Goal: Task Accomplishment & Management: Use online tool/utility

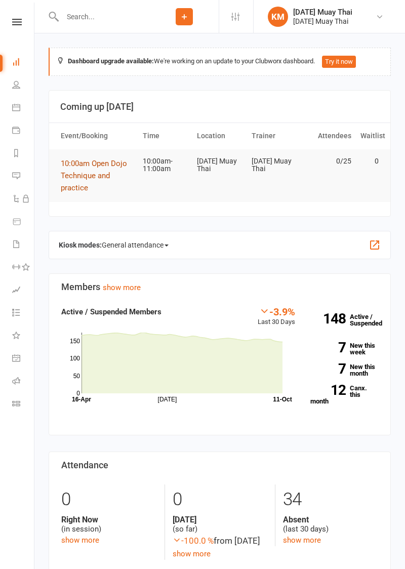
click at [82, 181] on button "10:00am Open Dojo Technique and practice" at bounding box center [97, 175] width 73 height 36
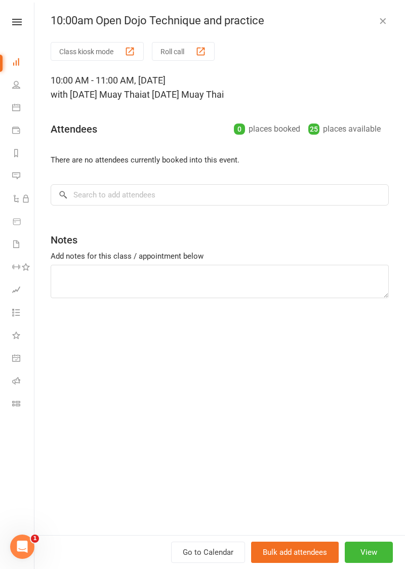
click at [15, 63] on icon at bounding box center [16, 62] width 8 height 8
click at [83, 53] on button "Class kiosk mode" at bounding box center [97, 51] width 93 height 19
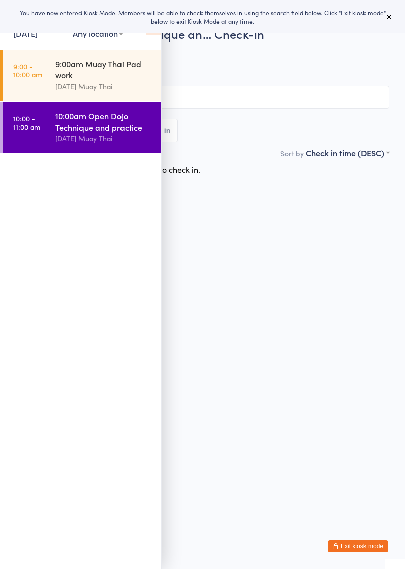
click at [33, 69] on time "9:00 - 10:00 am" at bounding box center [27, 70] width 29 height 16
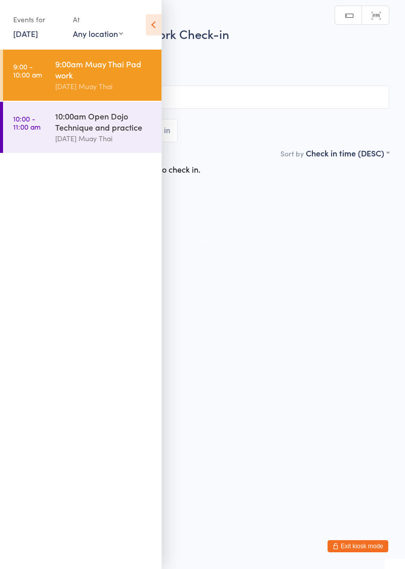
click at [261, 95] on input "search" at bounding box center [203, 97] width 374 height 23
click at [155, 22] on icon at bounding box center [154, 24] width 16 height 21
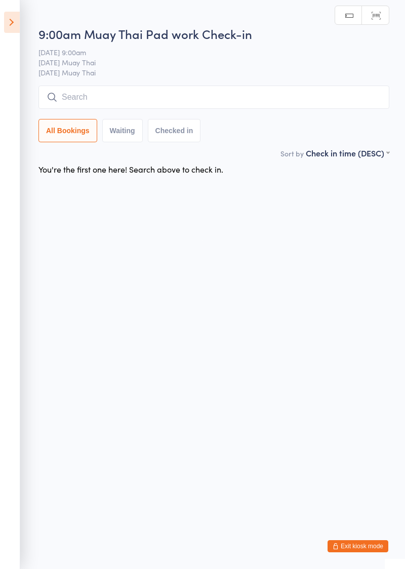
click at [157, 101] on input "search" at bounding box center [213, 97] width 351 height 23
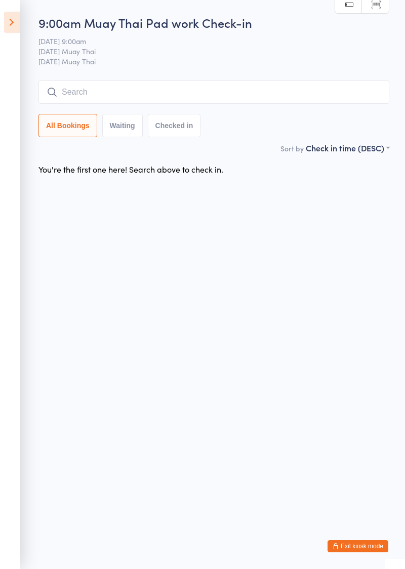
click at [262, 96] on input "search" at bounding box center [213, 91] width 351 height 23
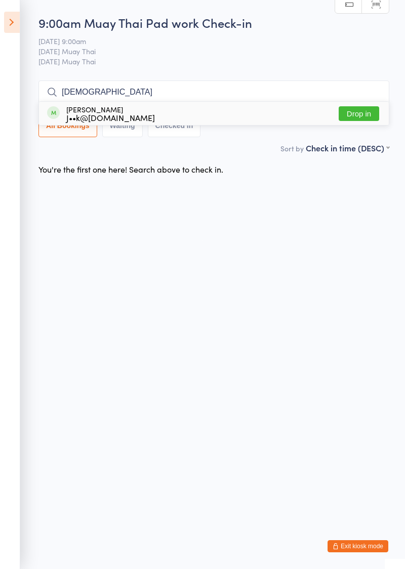
type input "Vishnav"
click at [362, 117] on button "Drop in" at bounding box center [359, 113] width 40 height 15
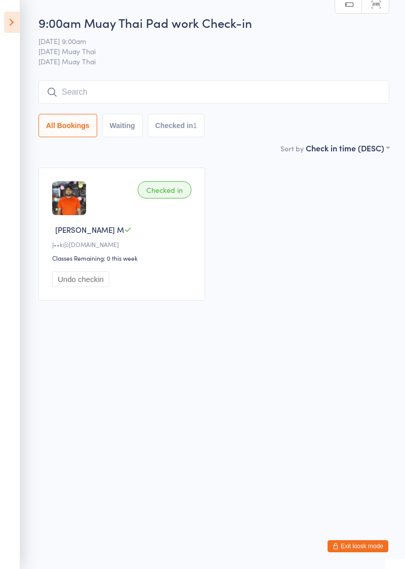
click at [12, 28] on icon at bounding box center [12, 22] width 16 height 21
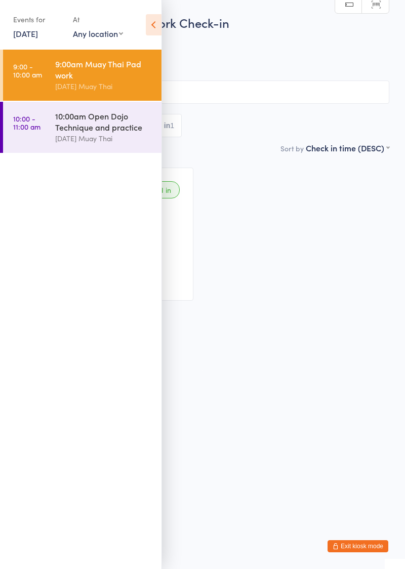
click at [53, 144] on link "10:00 - 11:00 am 10:00am Open Dojo Technique and practice Karma Muay Thai" at bounding box center [82, 127] width 158 height 51
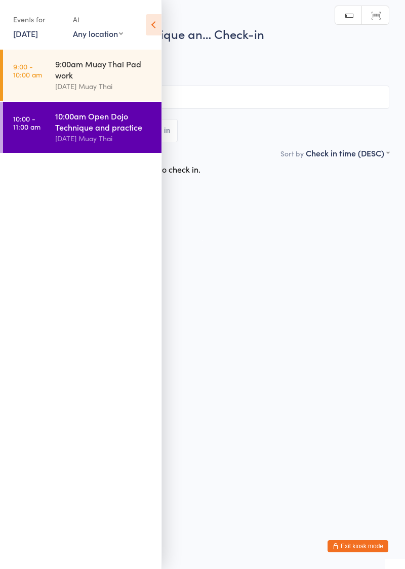
click at [152, 28] on icon at bounding box center [154, 24] width 16 height 21
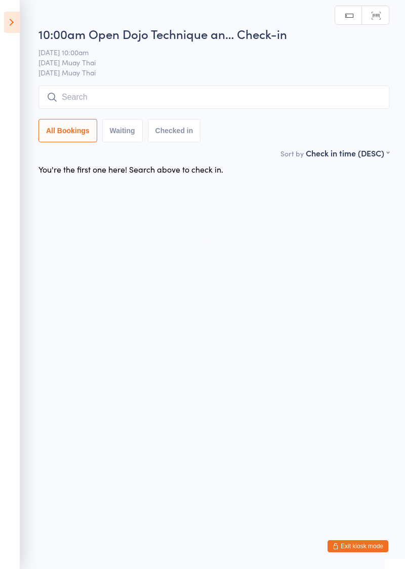
click at [175, 94] on input "search" at bounding box center [213, 97] width 351 height 23
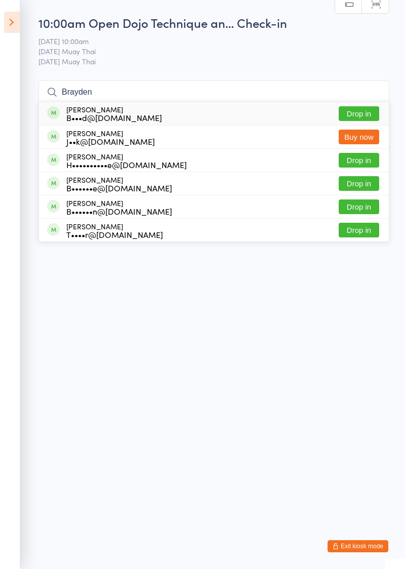
type input "Brayden"
click at [359, 114] on button "Drop in" at bounding box center [359, 113] width 40 height 15
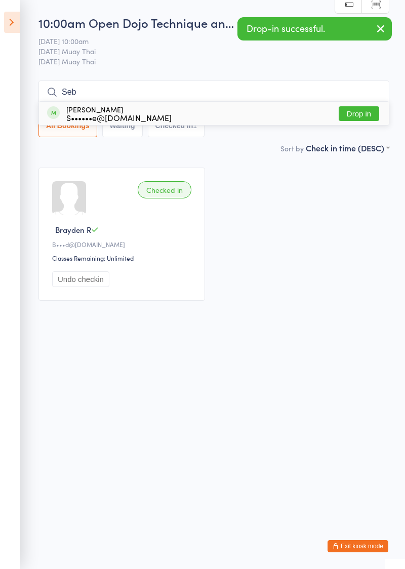
type input "Seb"
click at [362, 116] on button "Drop in" at bounding box center [359, 113] width 40 height 15
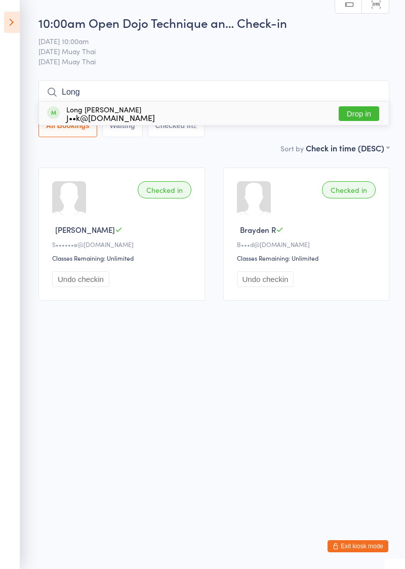
type input "Long"
click at [363, 116] on button "Drop in" at bounding box center [359, 113] width 40 height 15
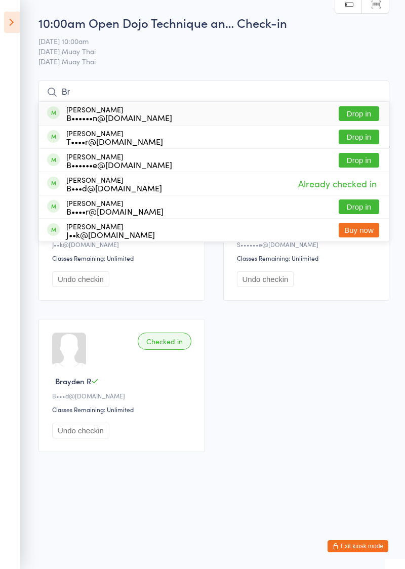
type input "B"
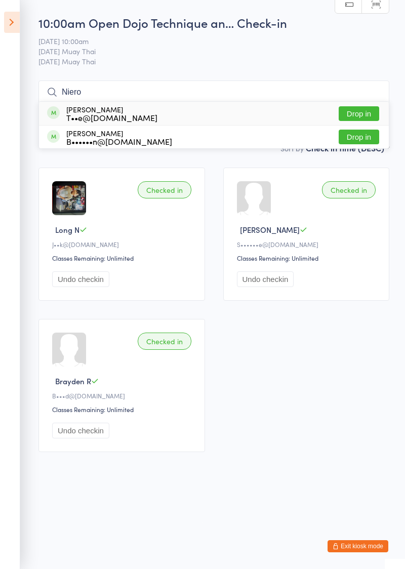
type input "Niero"
click at [364, 117] on button "Drop in" at bounding box center [359, 113] width 40 height 15
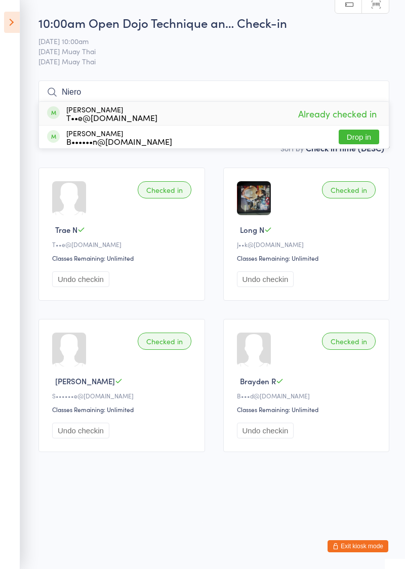
type input "Niero"
click at [364, 141] on button "Drop in" at bounding box center [359, 137] width 40 height 15
